Goal: Task Accomplishment & Management: Complete application form

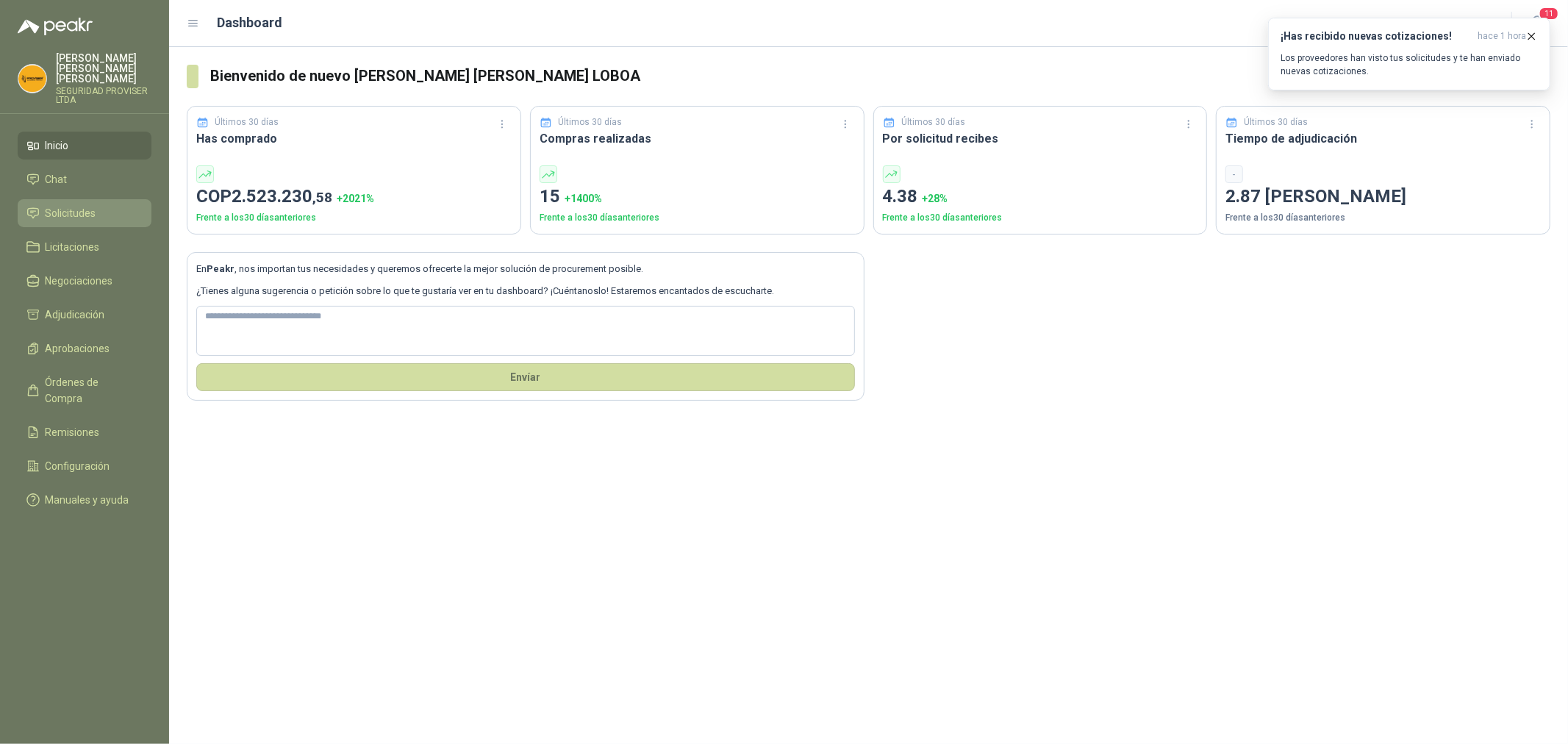
click at [111, 211] on li "Solicitudes" at bounding box center [85, 213] width 116 height 16
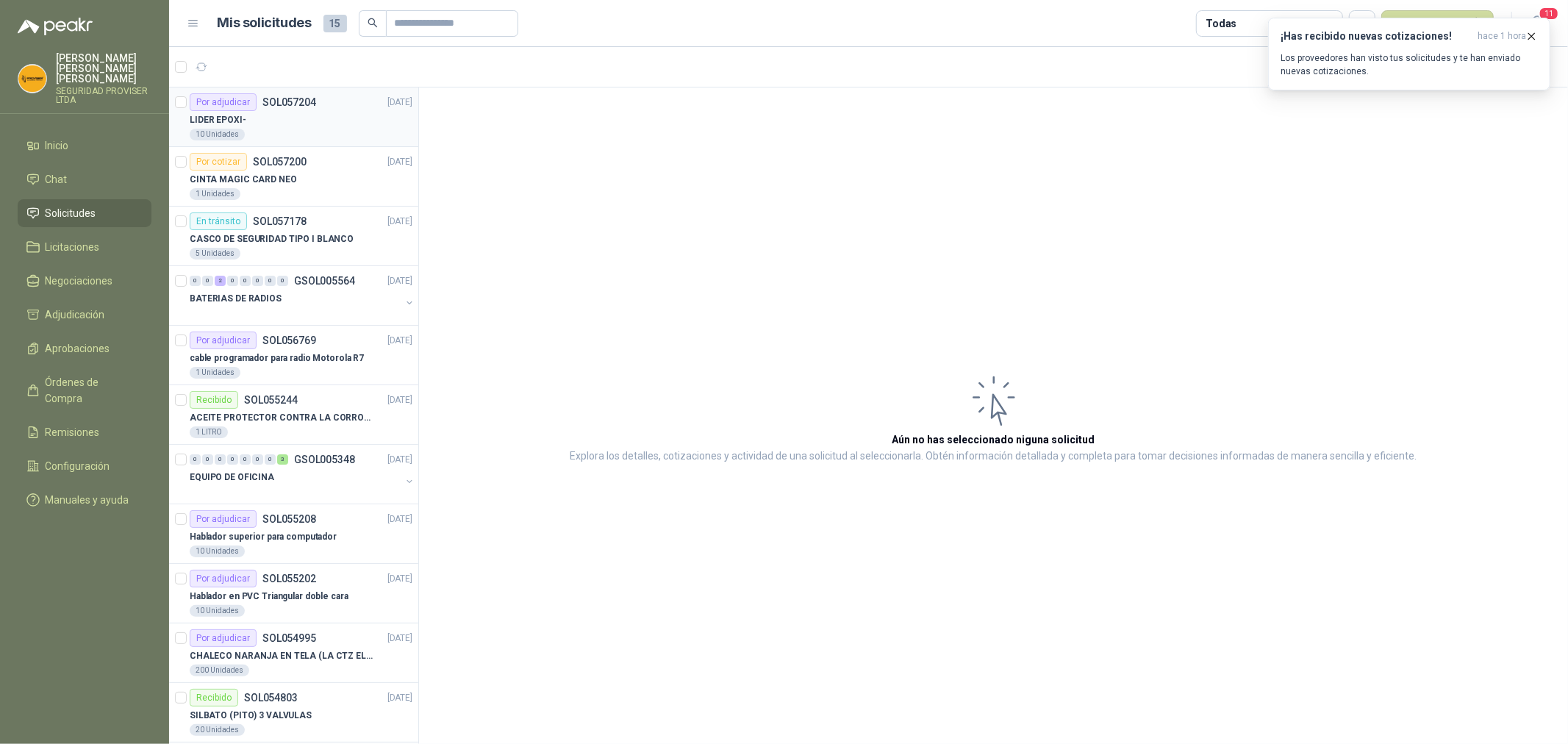
click at [293, 133] on div "10 Unidades" at bounding box center [301, 134] width 223 height 12
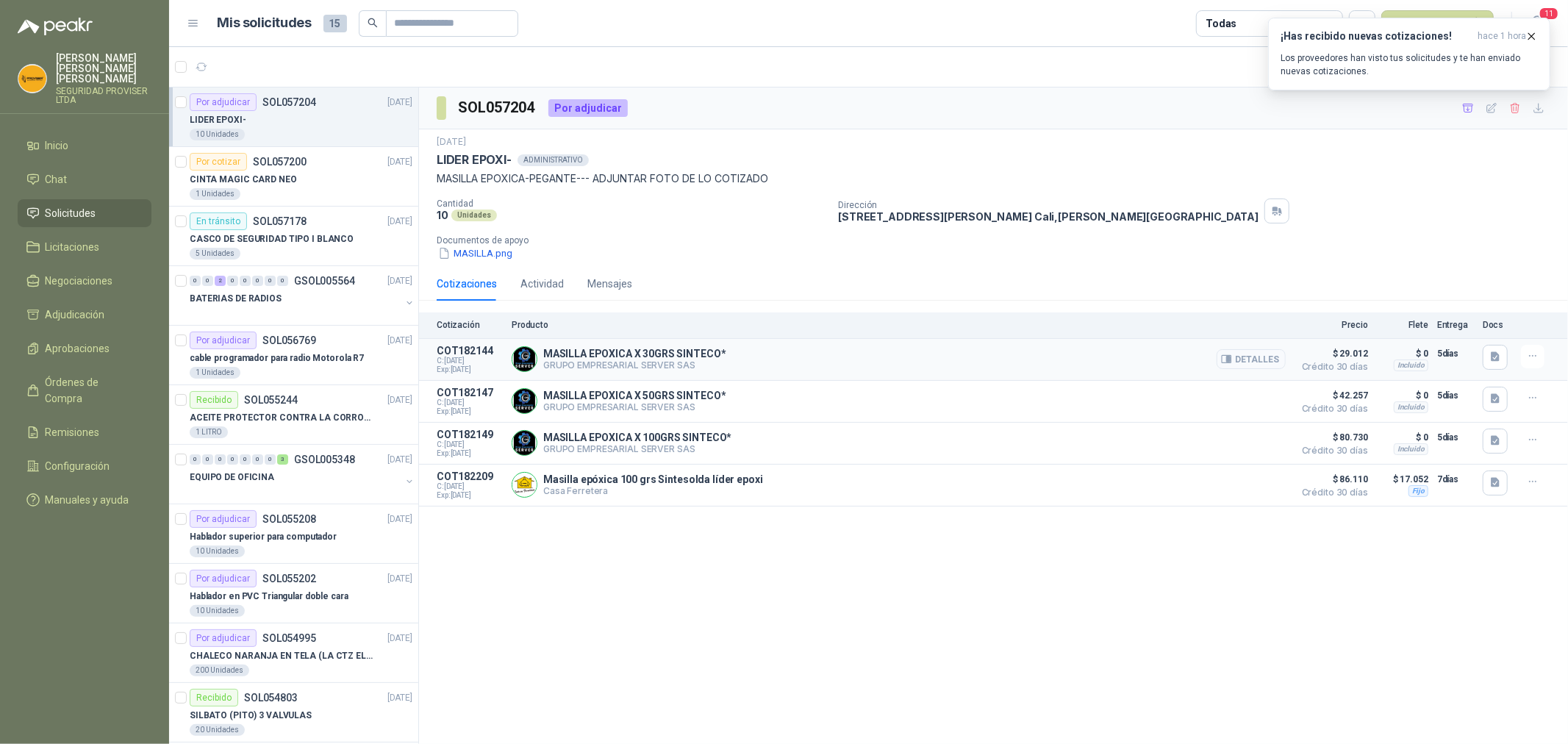
click at [1273, 357] on button "Detalles" at bounding box center [1251, 359] width 69 height 20
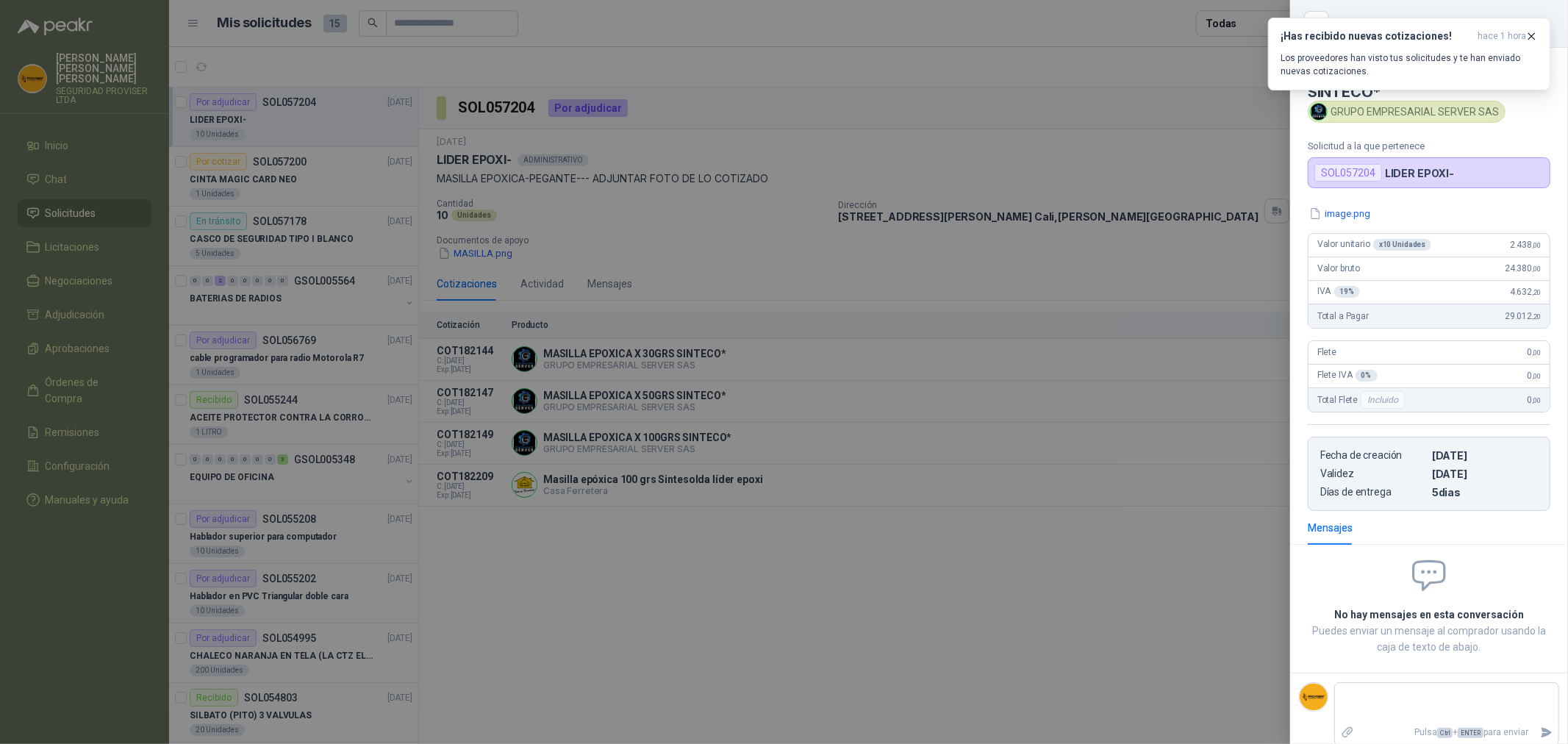
click at [1255, 250] on div at bounding box center [784, 372] width 1568 height 744
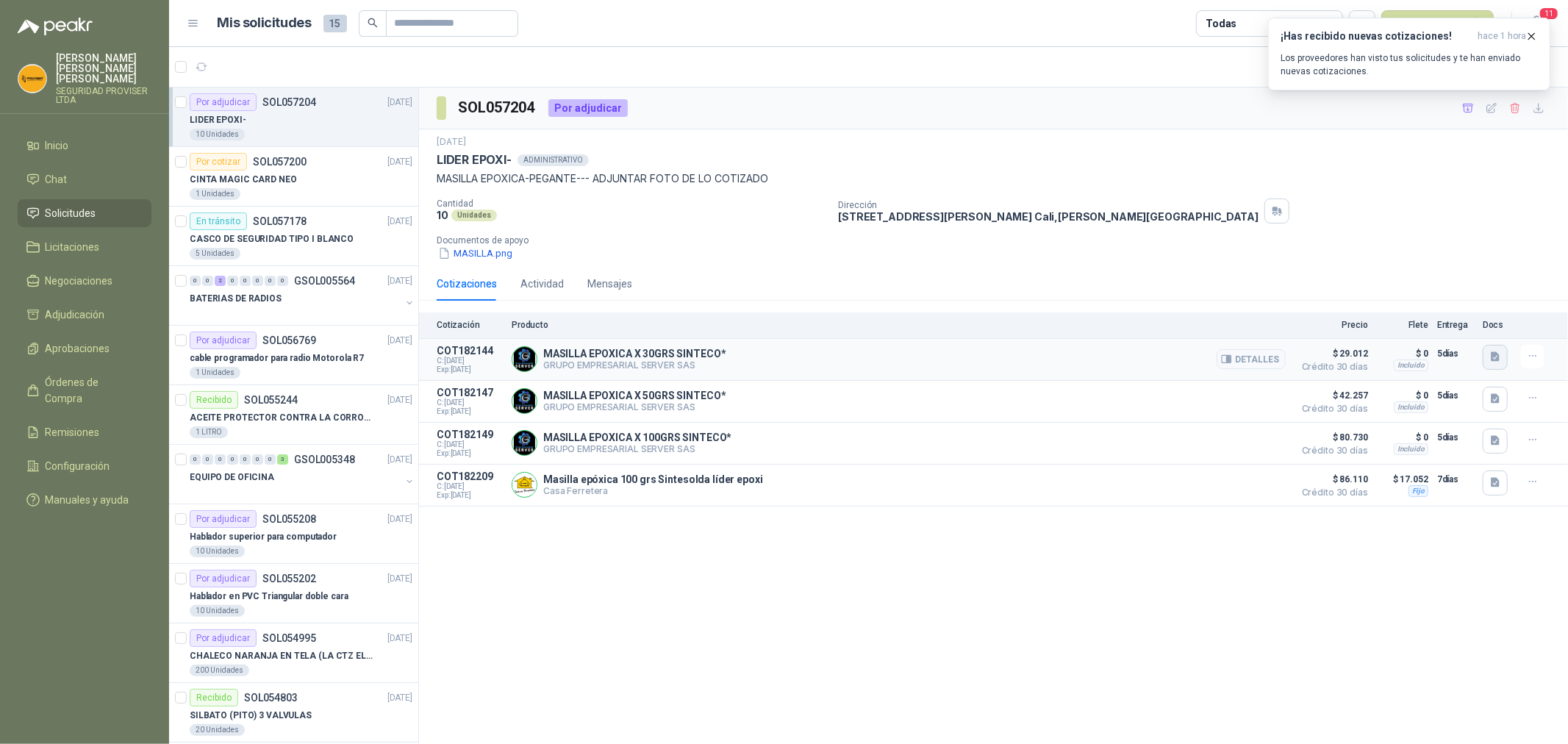
click at [1497, 360] on icon "button" at bounding box center [1495, 357] width 9 height 10
click at [1468, 324] on button "image.png" at bounding box center [1466, 324] width 64 height 15
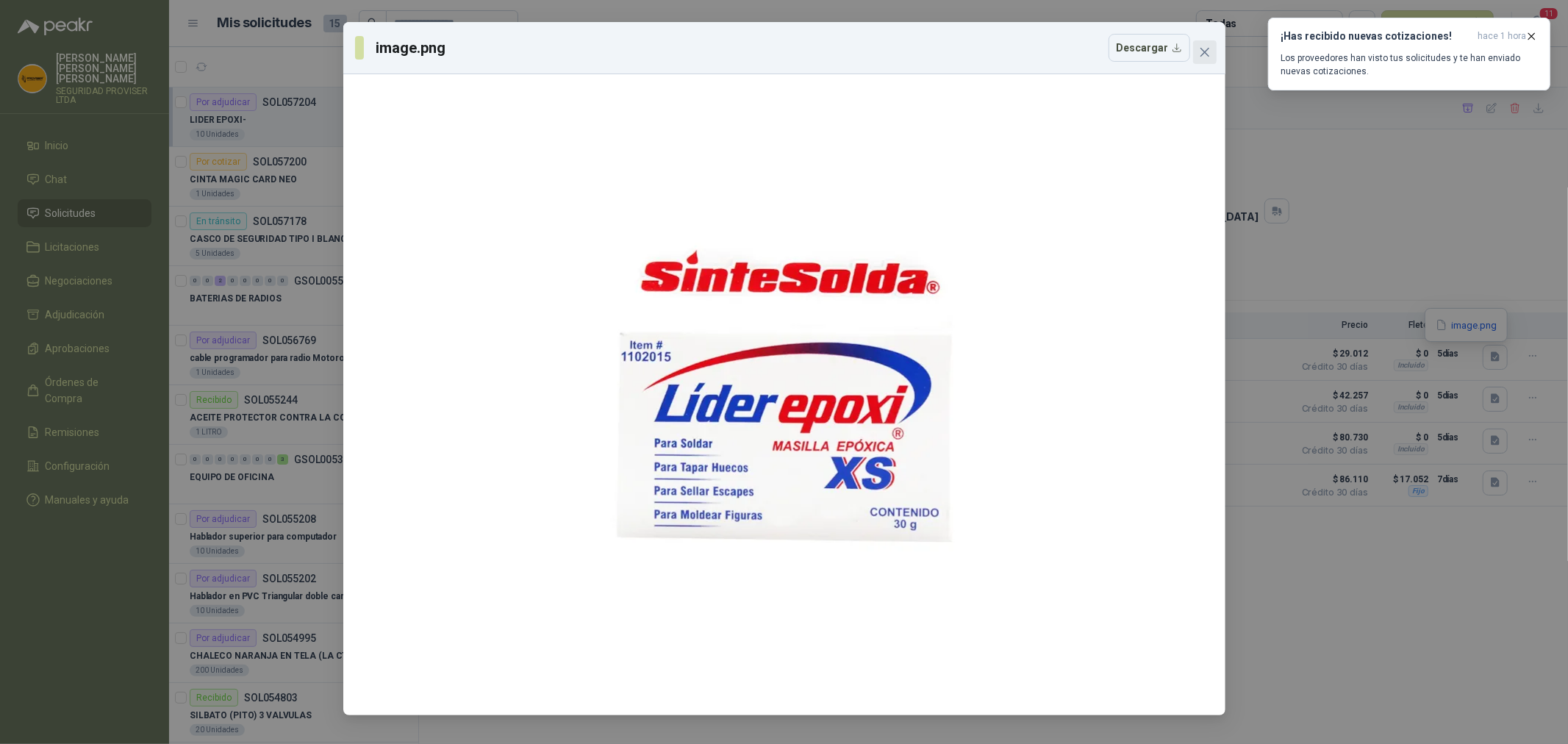
click at [1209, 56] on icon "close" at bounding box center [1204, 52] width 12 height 12
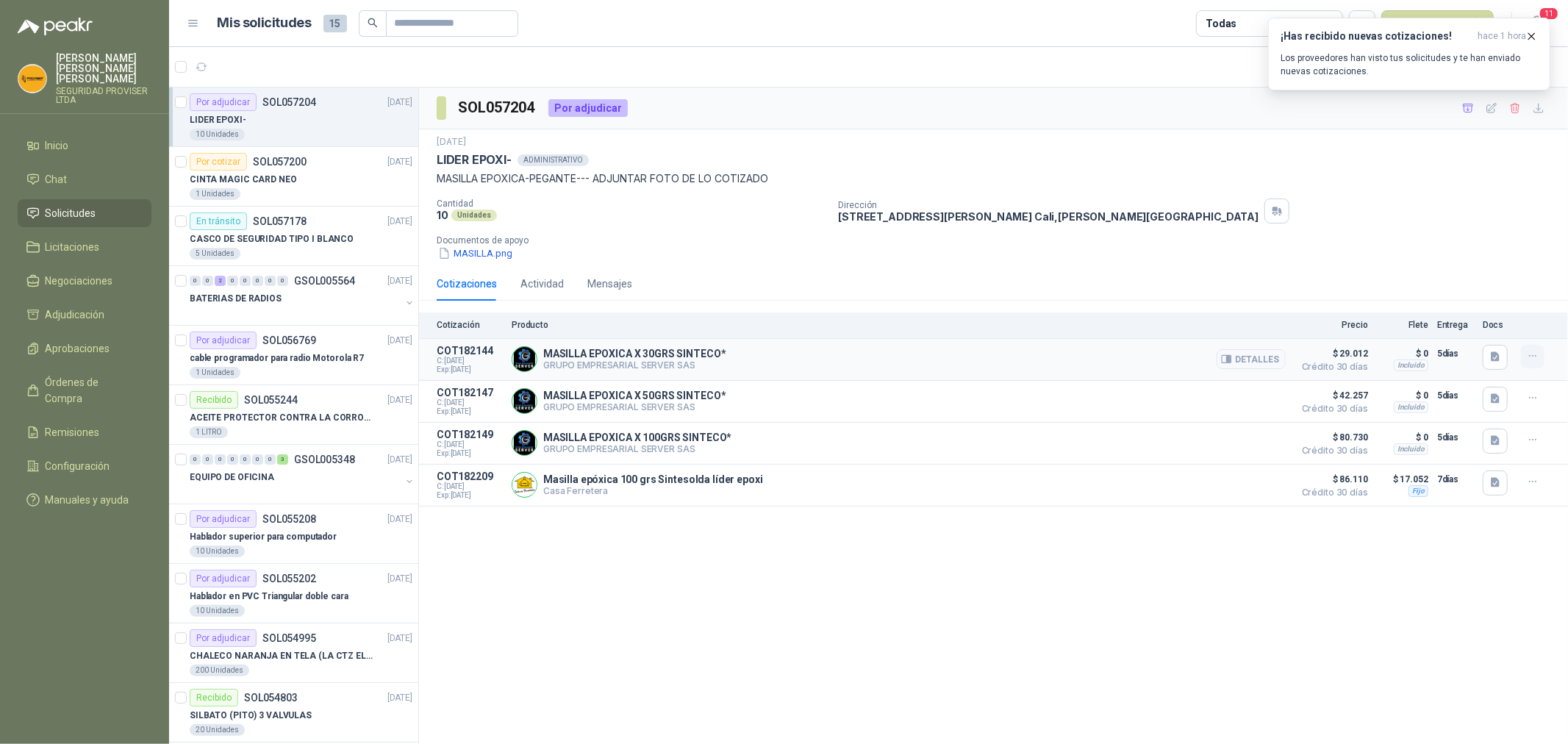
click at [1529, 359] on icon "button" at bounding box center [1533, 357] width 13 height 13
click at [1495, 300] on button "Añadir" at bounding box center [1503, 298] width 117 height 23
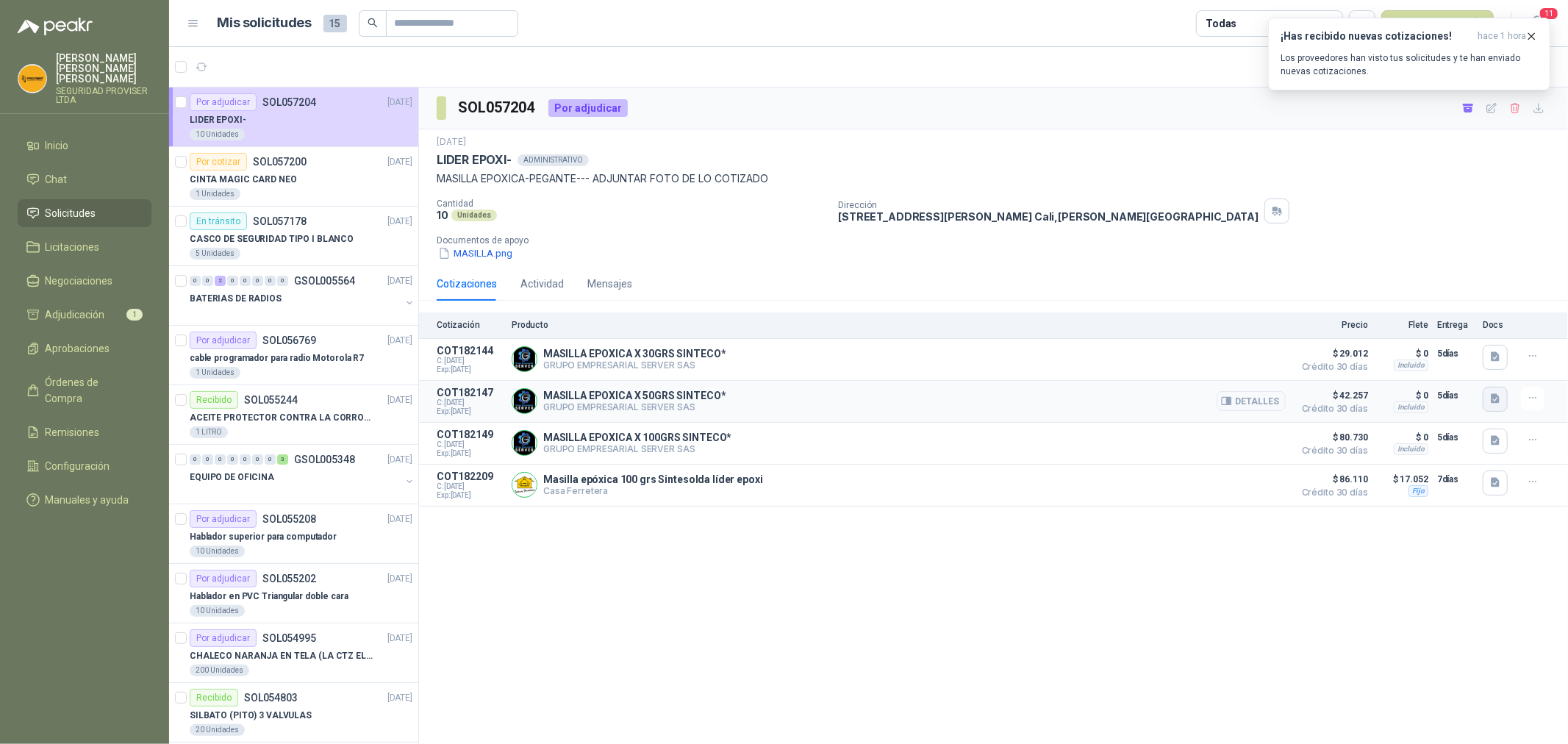
click at [1501, 404] on icon "button" at bounding box center [1495, 399] width 13 height 13
click at [1470, 371] on button "image.png" at bounding box center [1466, 368] width 64 height 15
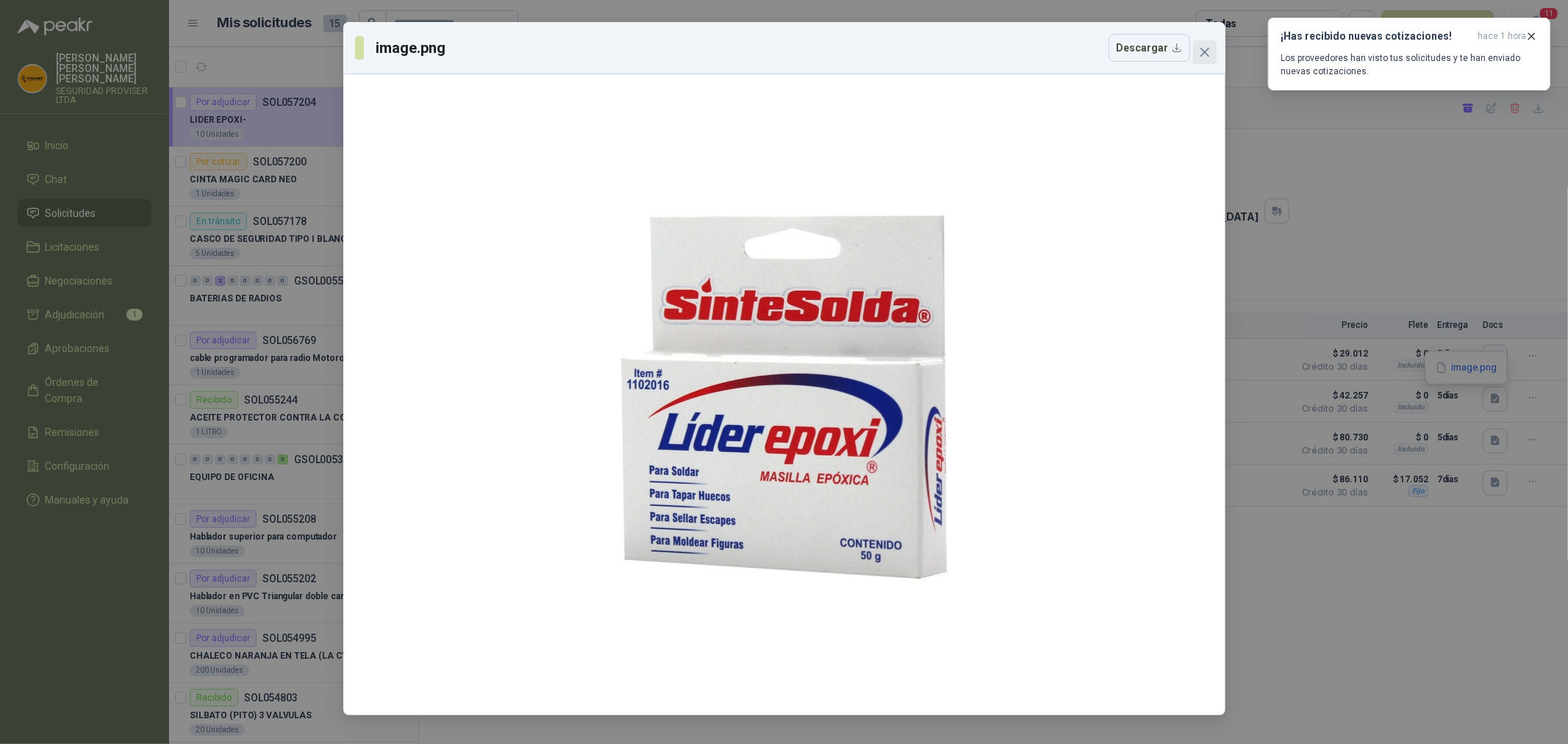
click at [1206, 55] on icon "close" at bounding box center [1204, 52] width 12 height 12
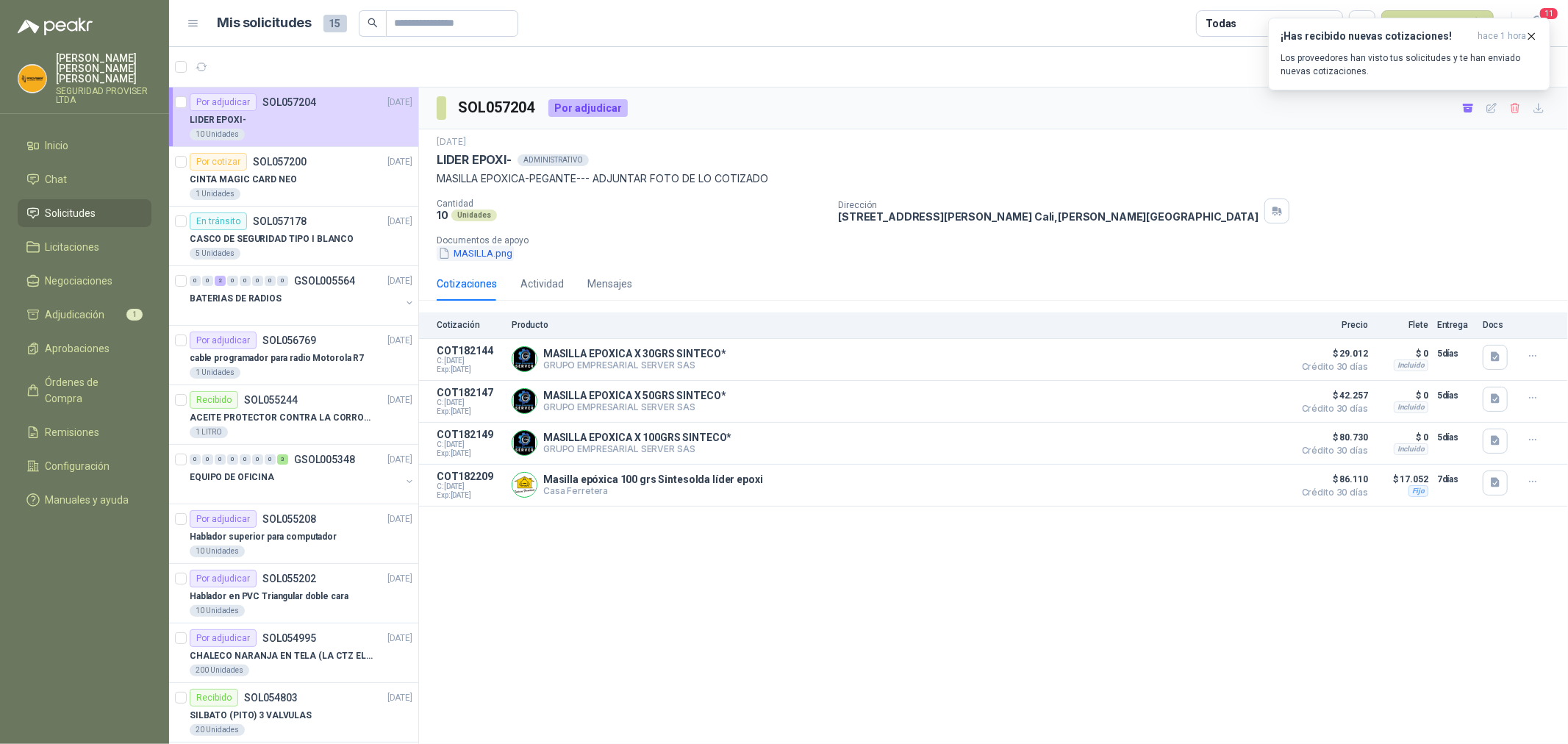
click at [486, 255] on button "MASILLA.png" at bounding box center [475, 253] width 77 height 15
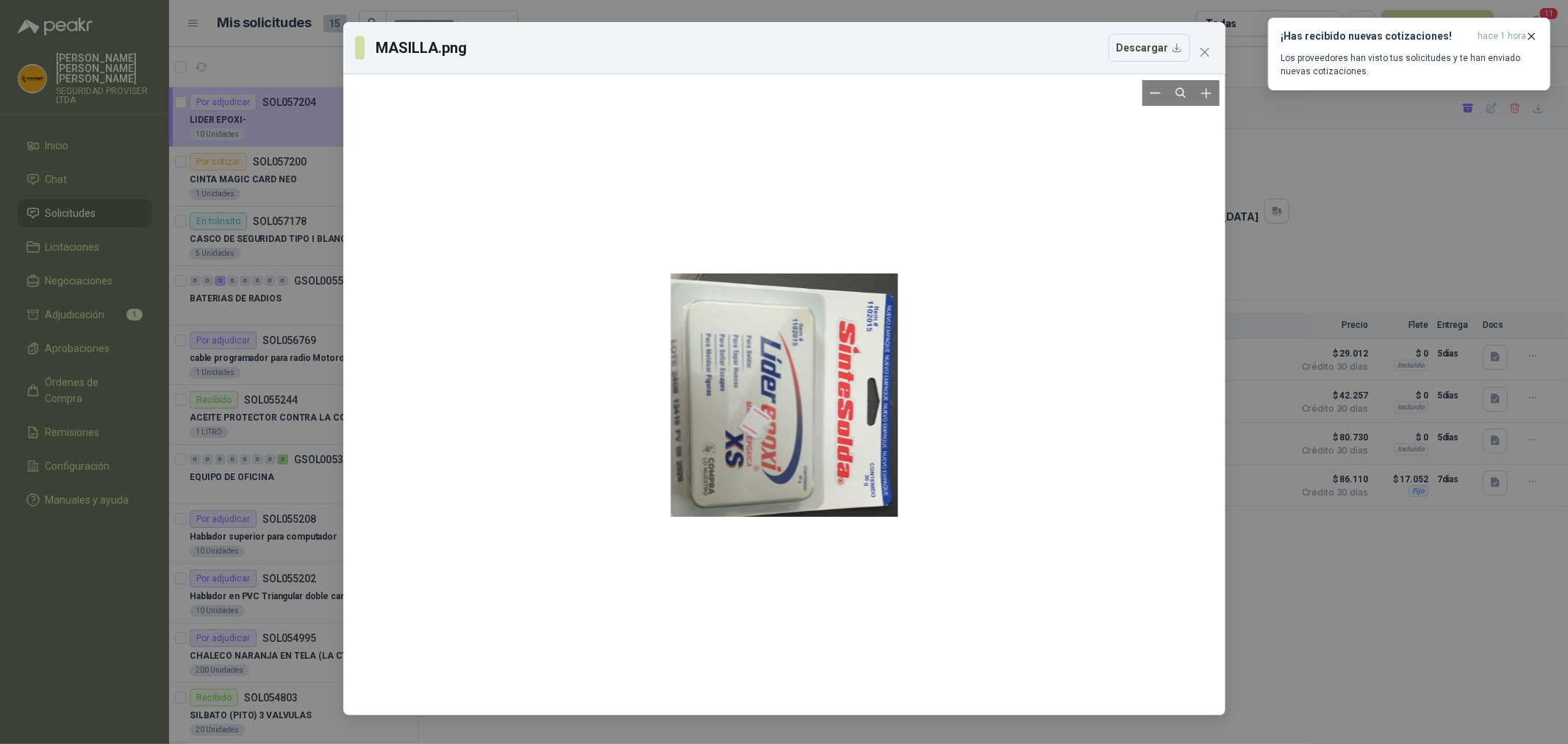
click at [841, 454] on div at bounding box center [784, 394] width 228 height 629
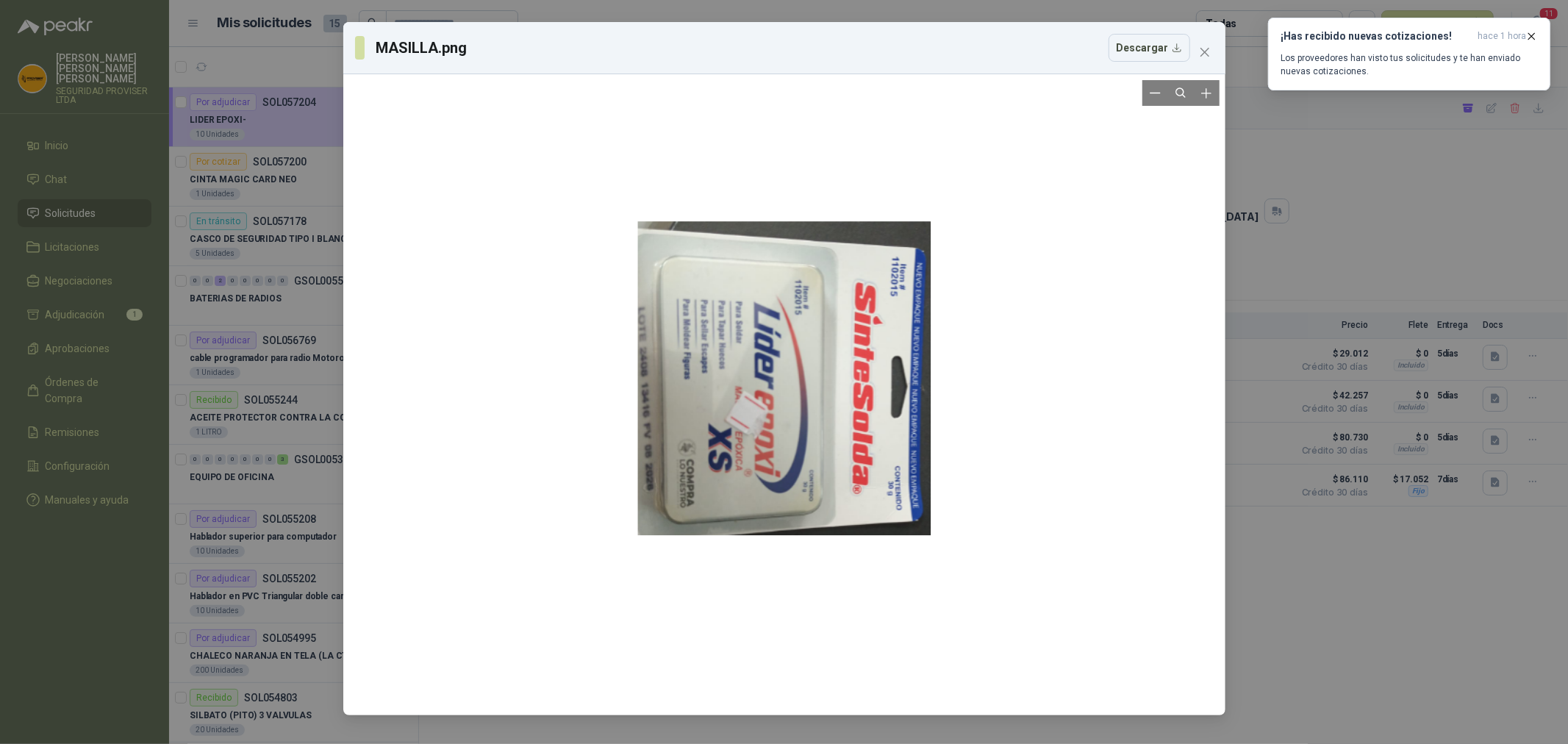
click at [841, 454] on div at bounding box center [783, 378] width 293 height 812
click at [841, 453] on div at bounding box center [783, 378] width 293 height 812
click at [841, 453] on div at bounding box center [783, 377] width 293 height 812
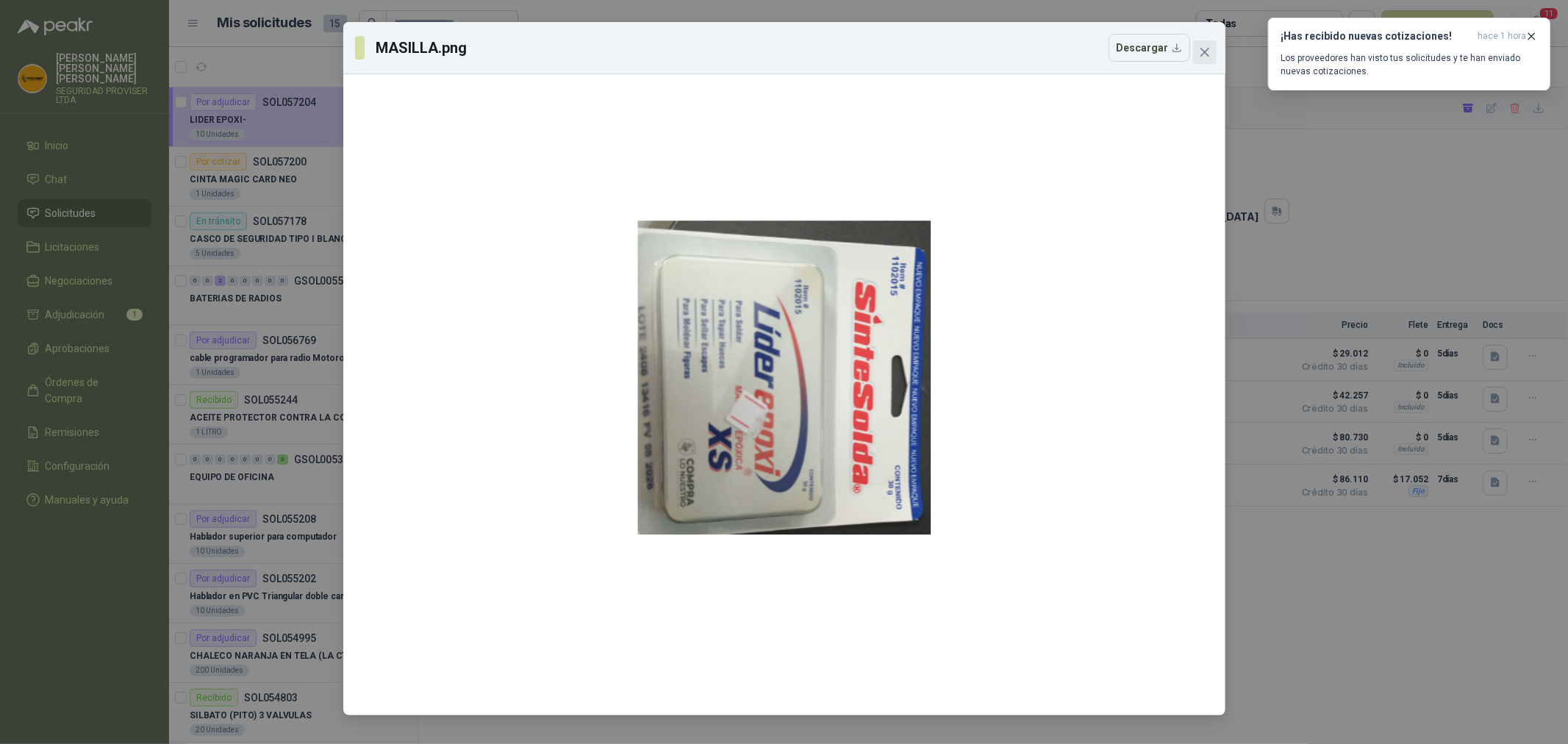
click at [1206, 60] on button "Close" at bounding box center [1205, 52] width 23 height 23
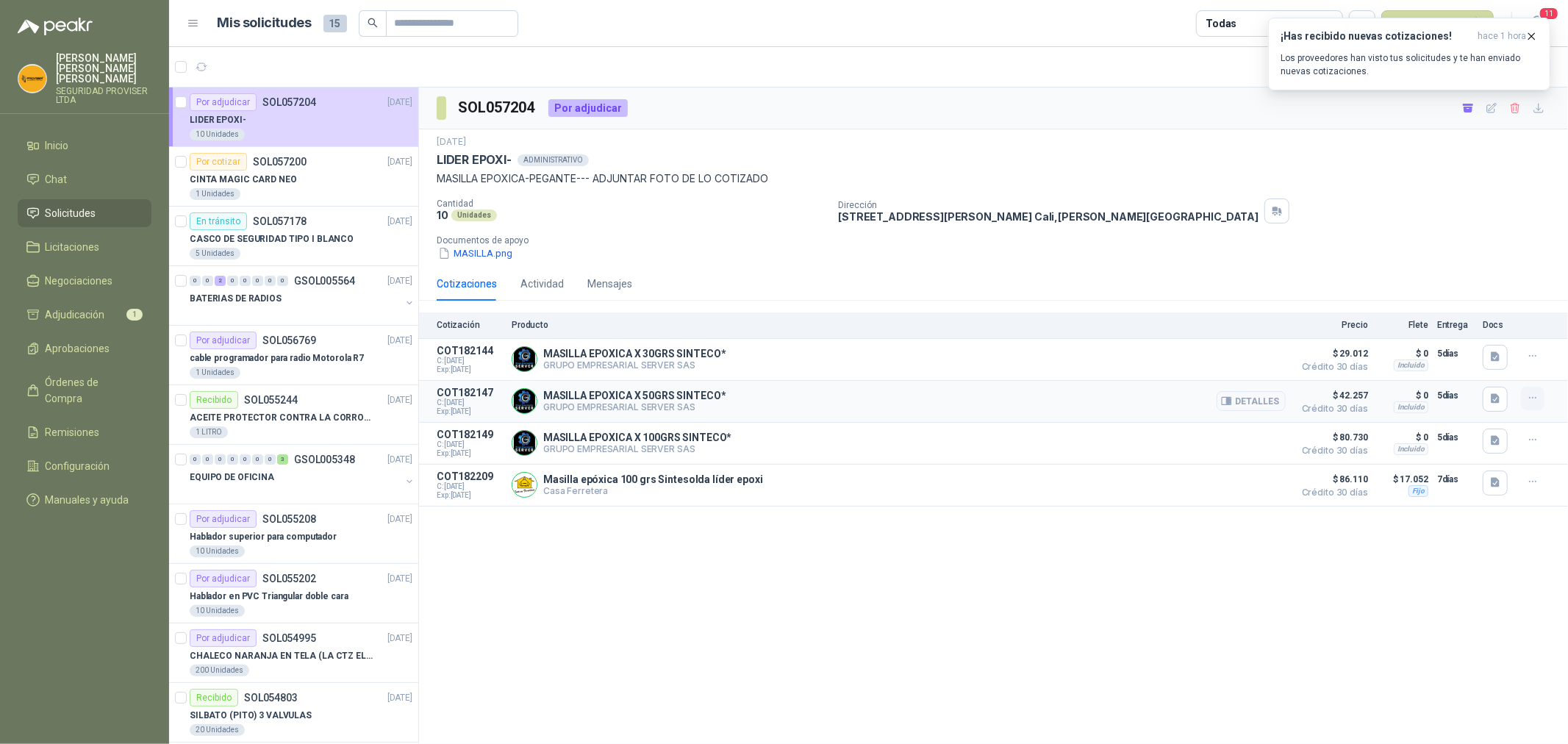
click at [1526, 398] on button "button" at bounding box center [1533, 399] width 23 height 23
click at [1494, 267] on div "Cotizaciones Actividad Mensajes" at bounding box center [993, 284] width 1114 height 34
click at [1527, 395] on icon "button" at bounding box center [1533, 398] width 13 height 13
click at [1513, 221] on div "Dirección [STREET_ADDRESS][PERSON_NAME][PERSON_NAME]" at bounding box center [1200, 212] width 724 height 25
click at [111, 301] on link "Adjudicación 1" at bounding box center [84, 315] width 134 height 28
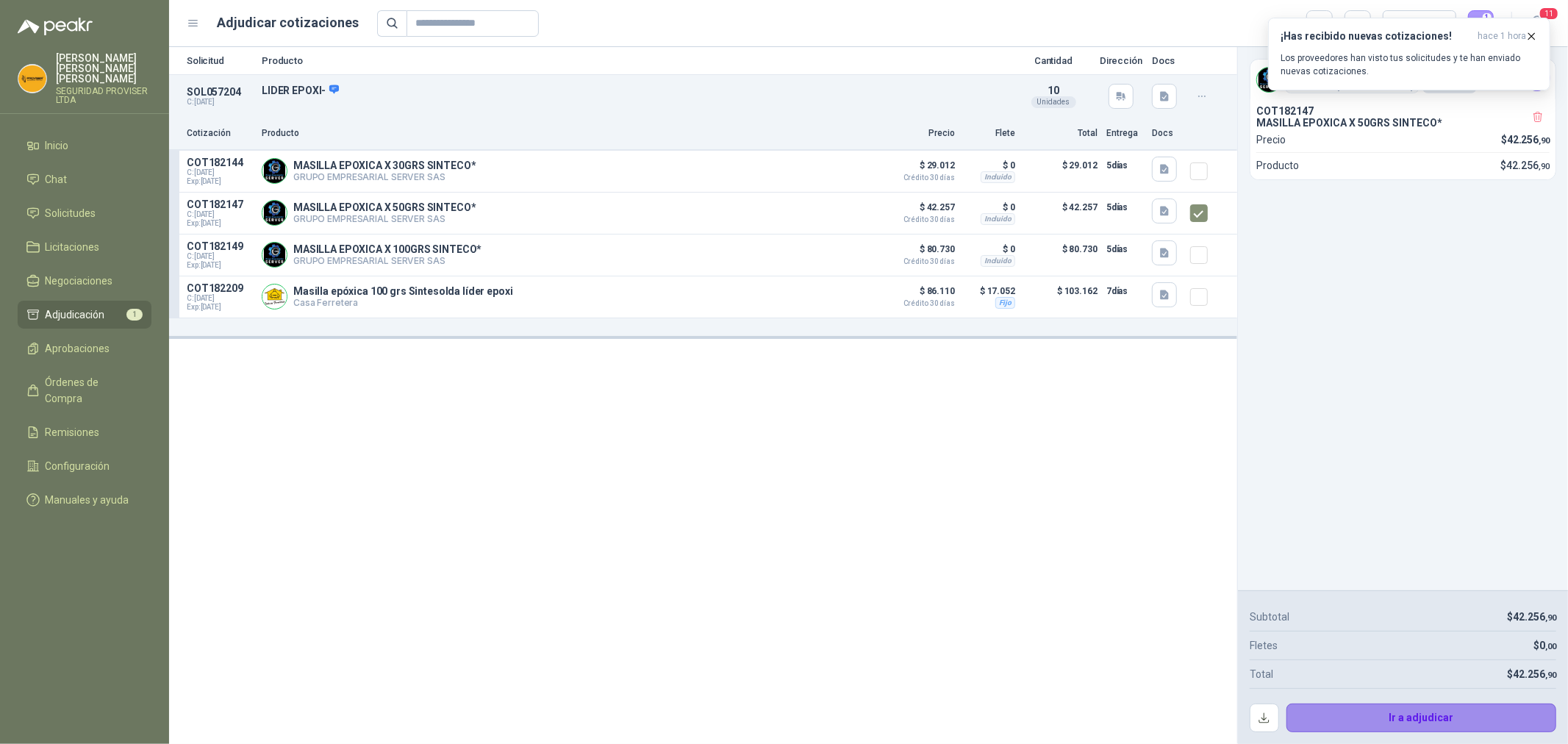
click at [1432, 718] on button "Ir a adjudicar" at bounding box center [1422, 718] width 271 height 30
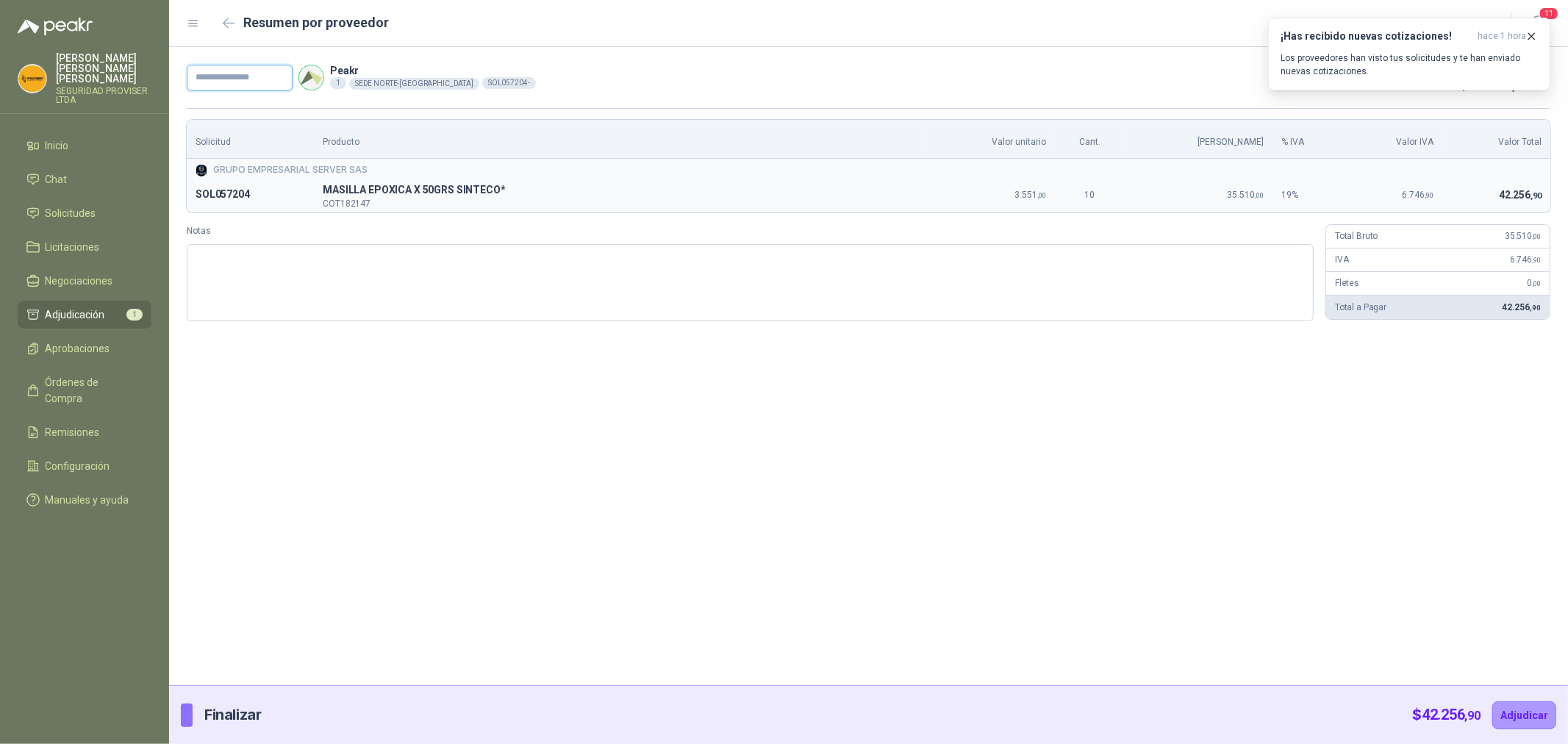
click at [251, 80] on input "text" at bounding box center [239, 78] width 106 height 27
type input "***"
click at [1526, 707] on button "Adjudicar" at bounding box center [1524, 715] width 64 height 28
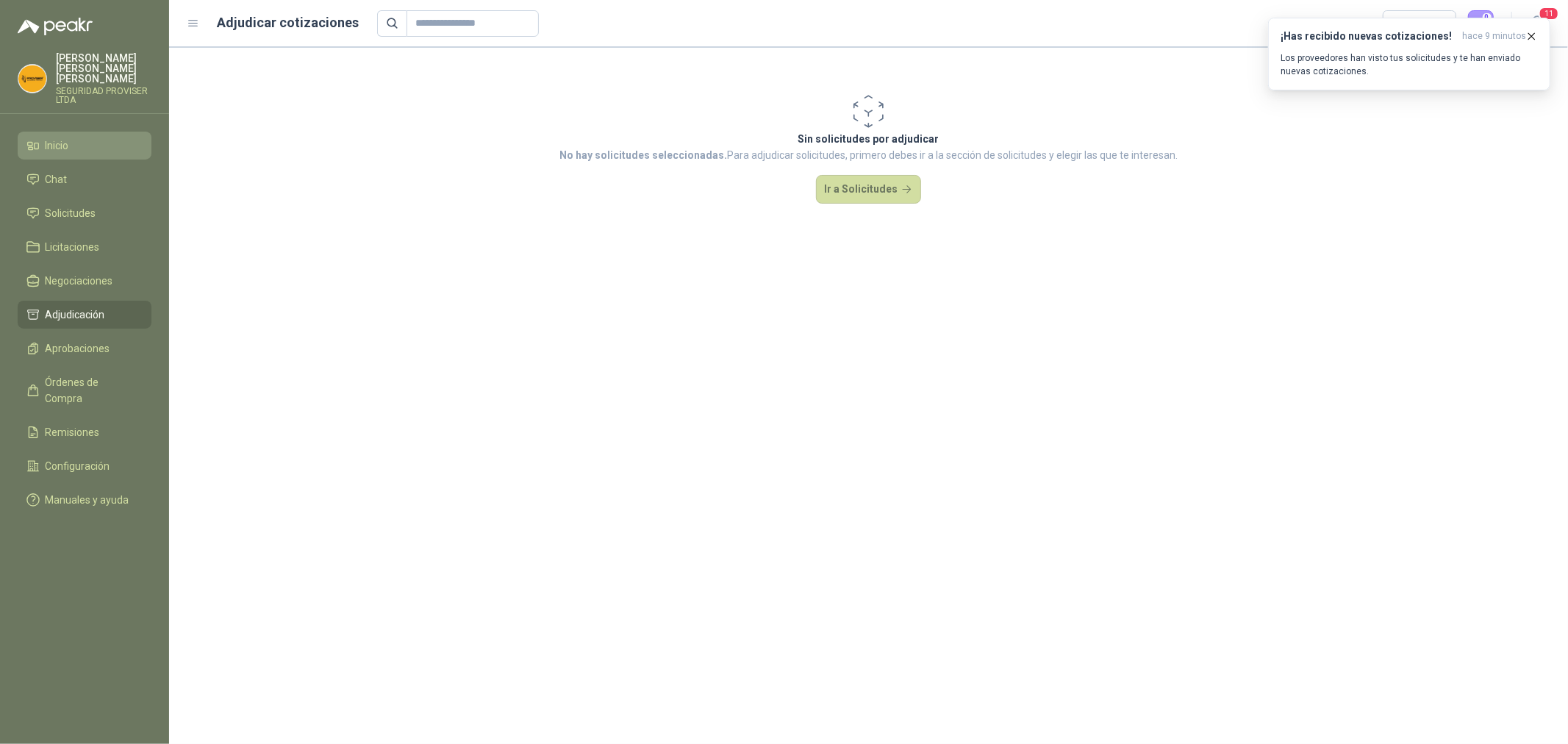
click at [79, 132] on link "Inicio" at bounding box center [84, 145] width 134 height 28
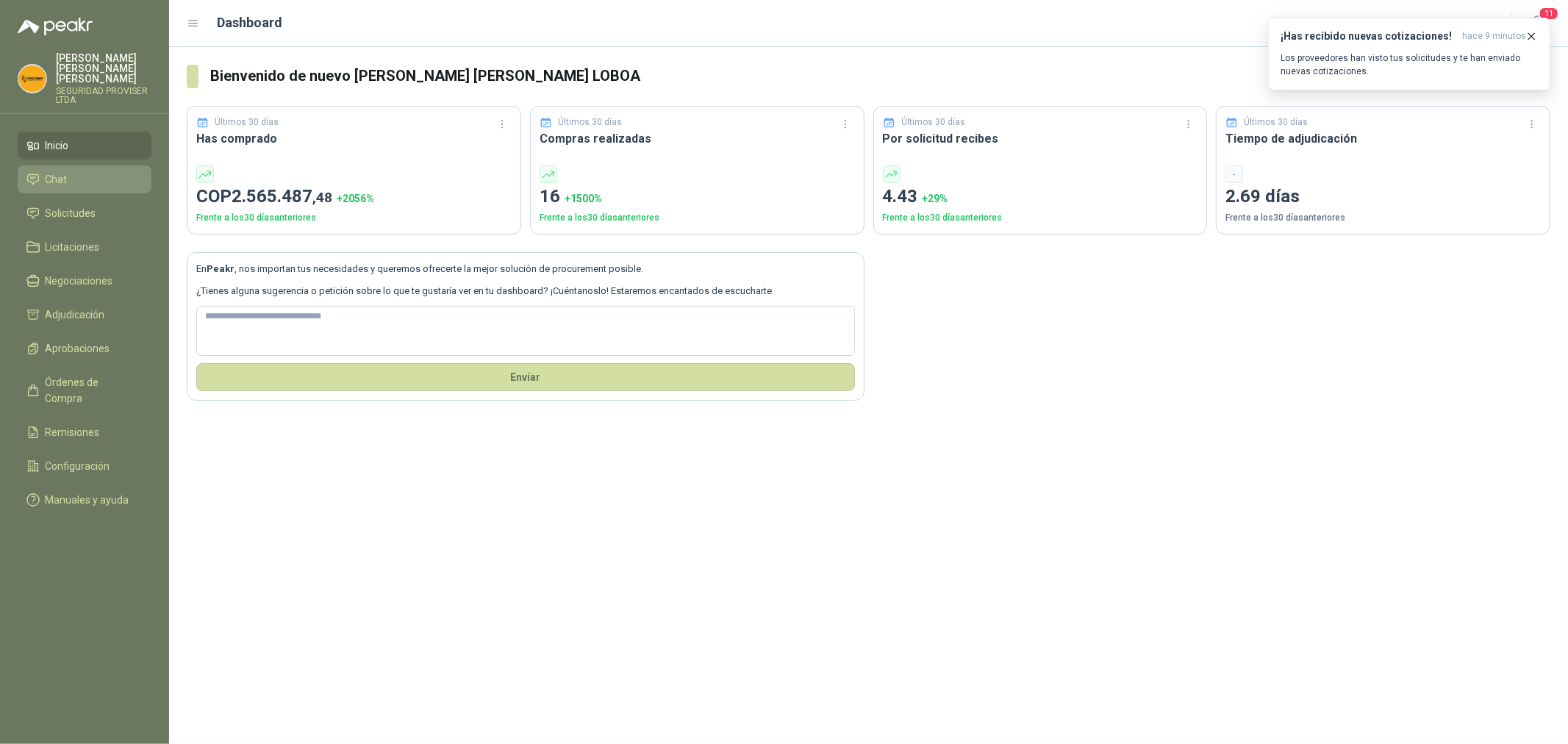
click at [67, 171] on li "Chat" at bounding box center [85, 179] width 116 height 16
